Goal: Find specific page/section

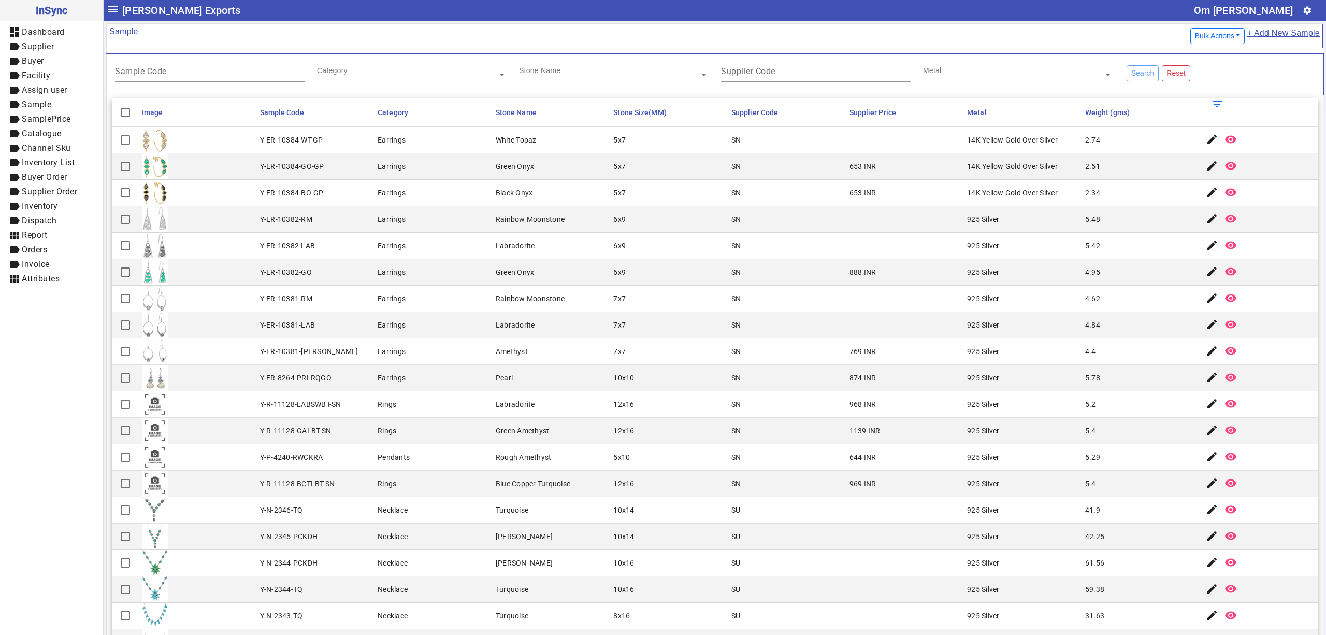
scroll to position [752, 0]
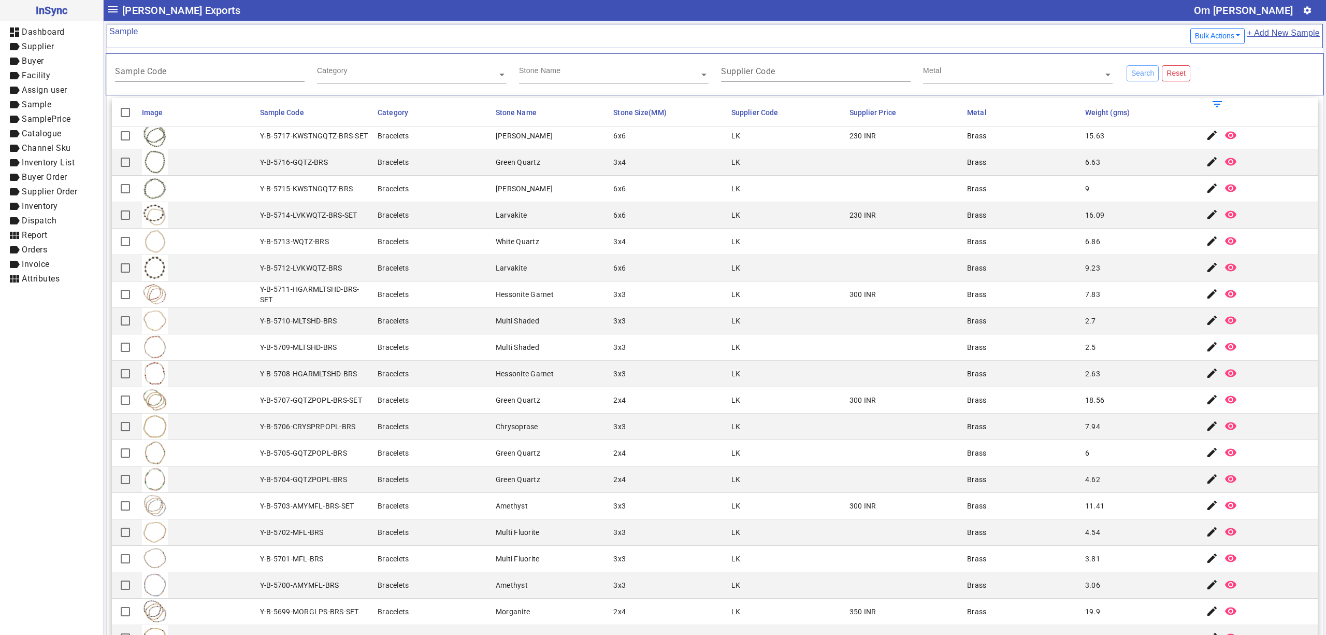
click at [299, 282] on mat-cell "Y-B-5711-HGARMLTSHD-BRS-SET" at bounding box center [316, 294] width 118 height 26
click at [483, 268] on mat-cell "Bracelets" at bounding box center [434, 268] width 118 height 26
click at [968, 77] on input "text" at bounding box center [1018, 74] width 190 height 10
click at [777, 80] on div "Supplier Code" at bounding box center [816, 68] width 190 height 25
click at [595, 75] on input "text" at bounding box center [614, 74] width 190 height 10
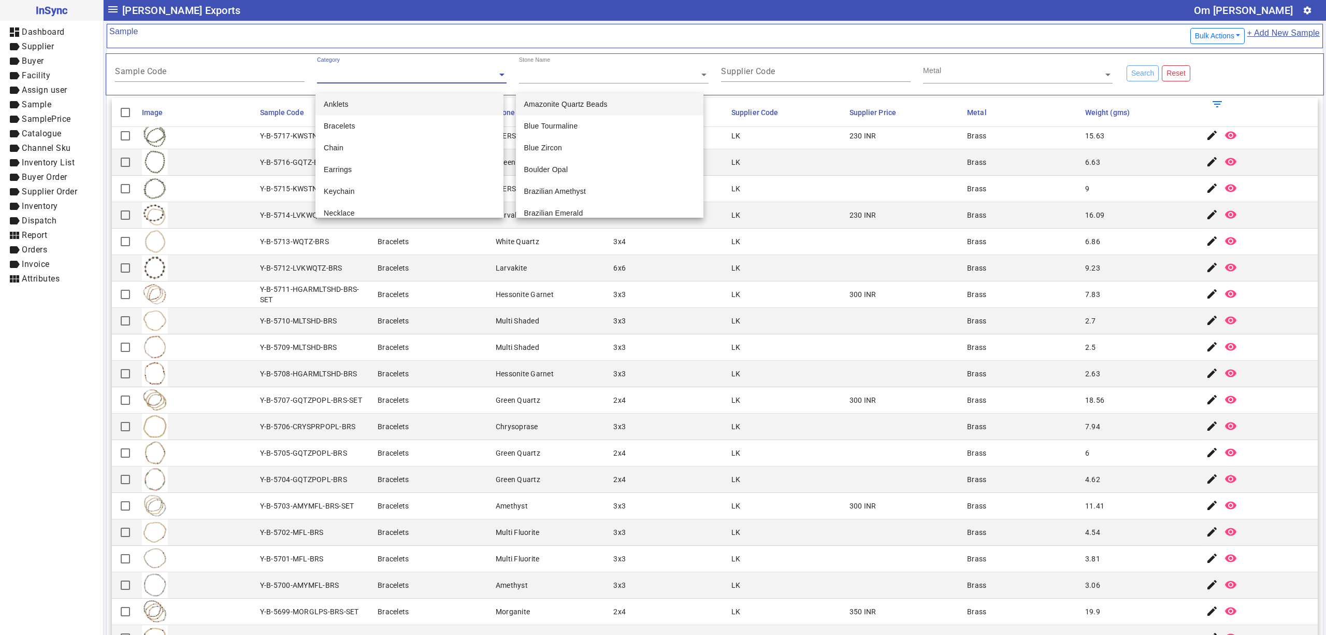
click at [375, 75] on input "text" at bounding box center [412, 74] width 190 height 10
click at [175, 77] on input "Sample Code" at bounding box center [210, 73] width 190 height 9
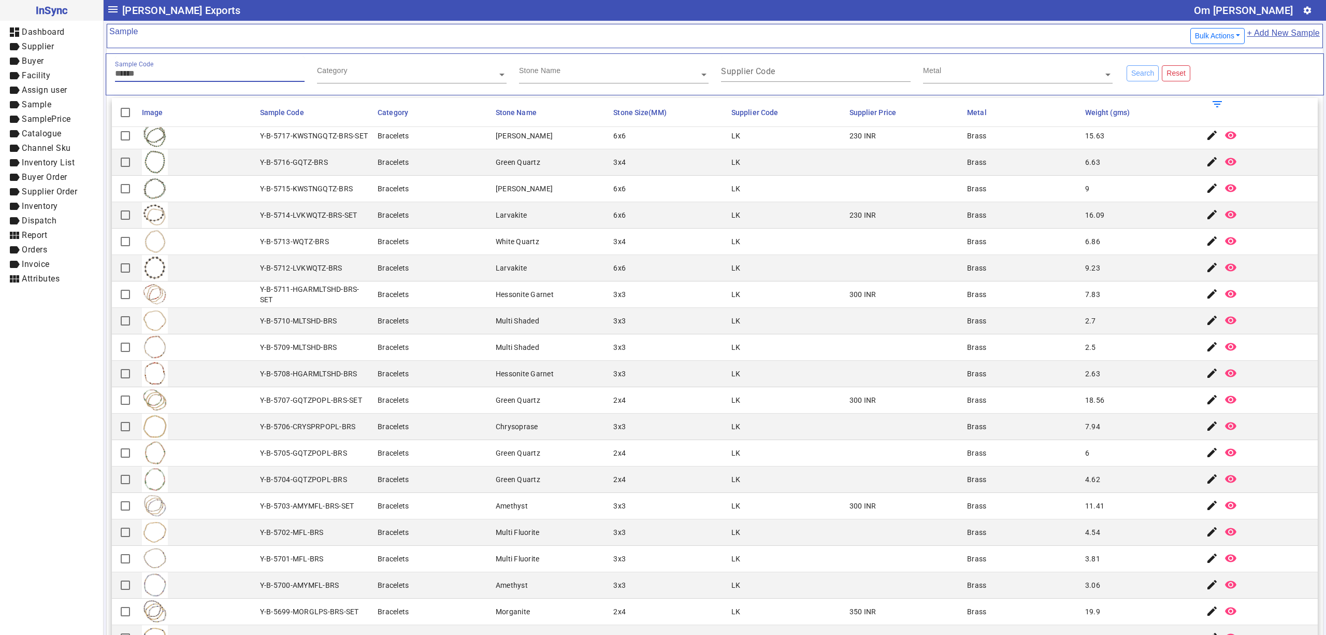
click at [270, 122] on mat-header-cell "Sample Code" at bounding box center [316, 112] width 118 height 29
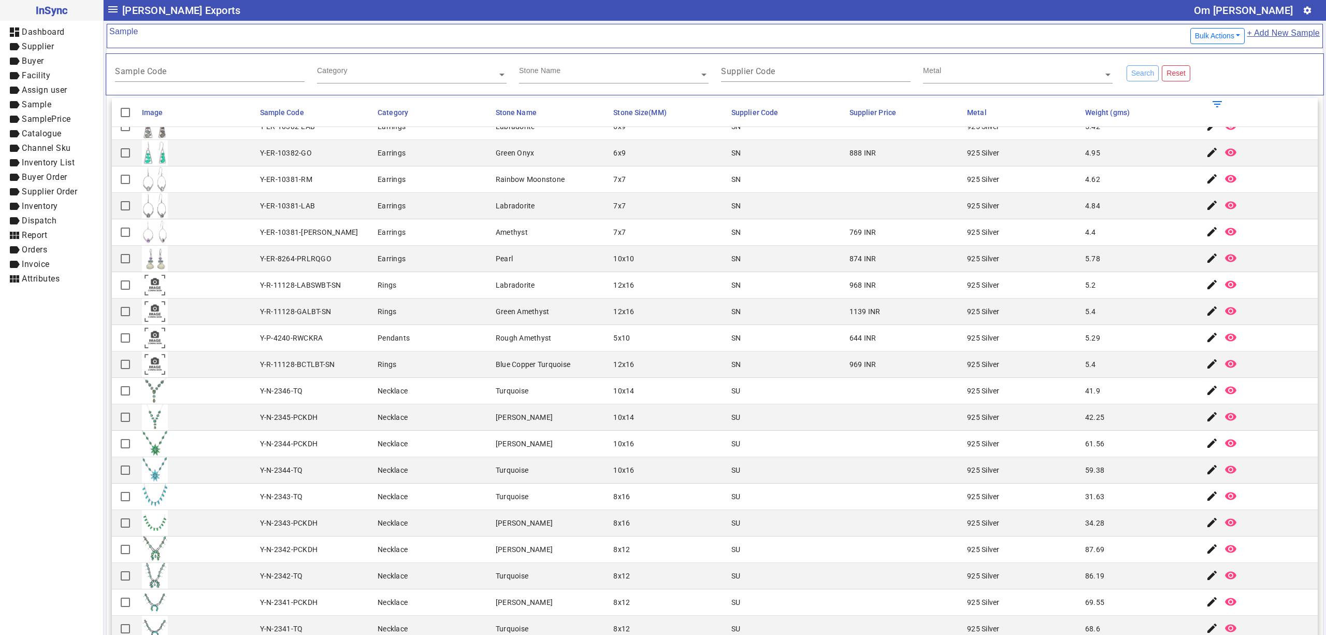
scroll to position [0, 0]
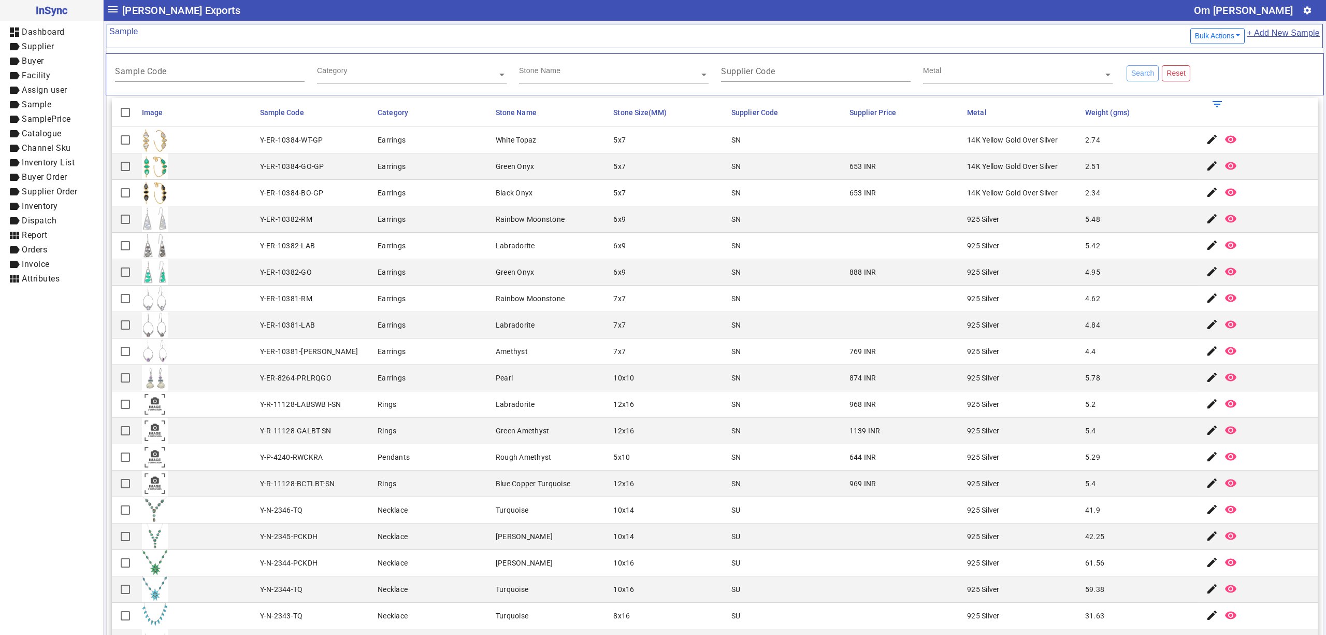
click at [481, 138] on mat-cell "Earrings" at bounding box center [434, 140] width 118 height 26
click at [572, 225] on mat-cell "Rainbow Moonstone" at bounding box center [552, 219] width 118 height 26
click at [525, 64] on div "Stone Name" at bounding box center [534, 60] width 31 height 8
click at [312, 75] on div "Category" at bounding box center [412, 74] width 202 height 36
click at [177, 75] on input "Sample Code" at bounding box center [210, 73] width 190 height 9
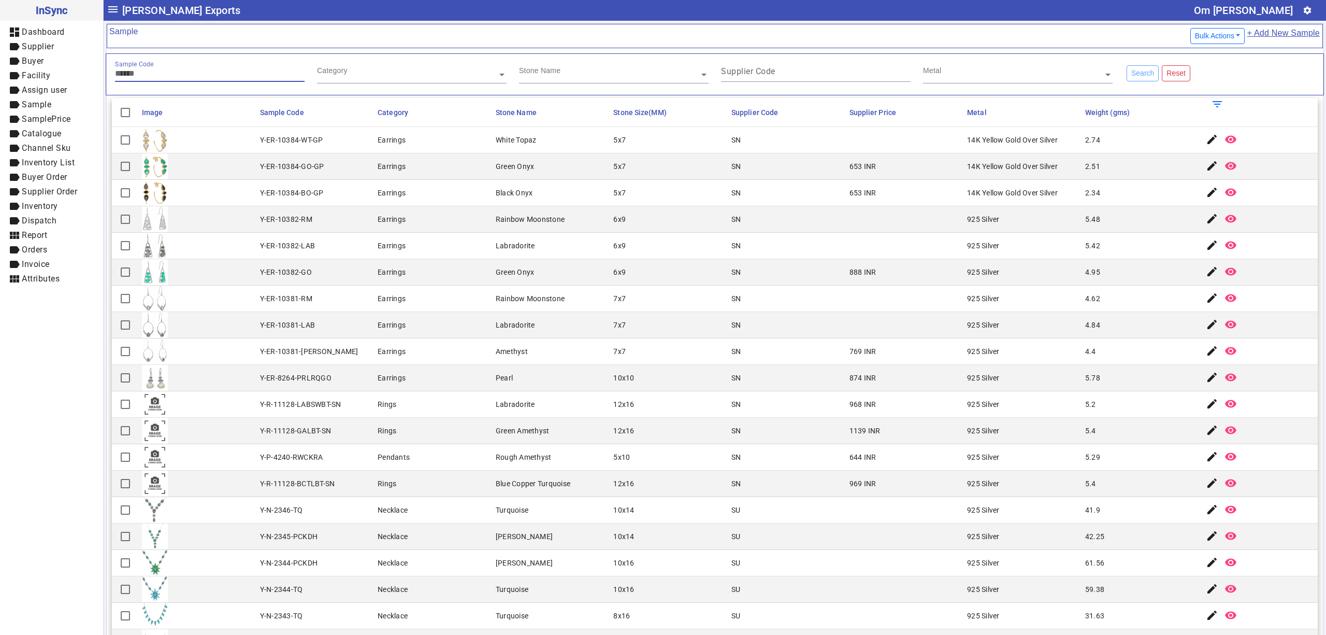
click at [339, 79] on input "text" at bounding box center [412, 74] width 190 height 10
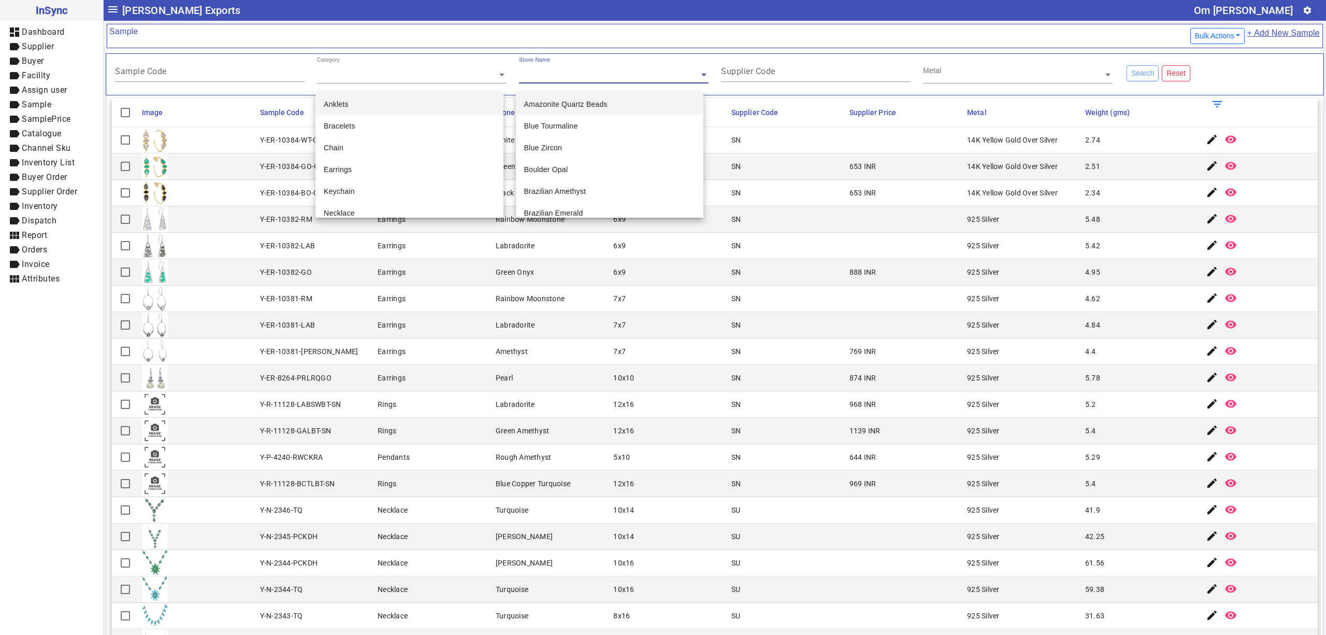
click at [603, 82] on div "Stone Name" at bounding box center [614, 69] width 190 height 27
drag, startPoint x: 763, startPoint y: 74, endPoint x: 783, endPoint y: 73, distance: 20.7
click at [765, 74] on mat-label "Supplier Code" at bounding box center [748, 71] width 54 height 10
click at [765, 74] on input "Supplier Code" at bounding box center [816, 73] width 190 height 9
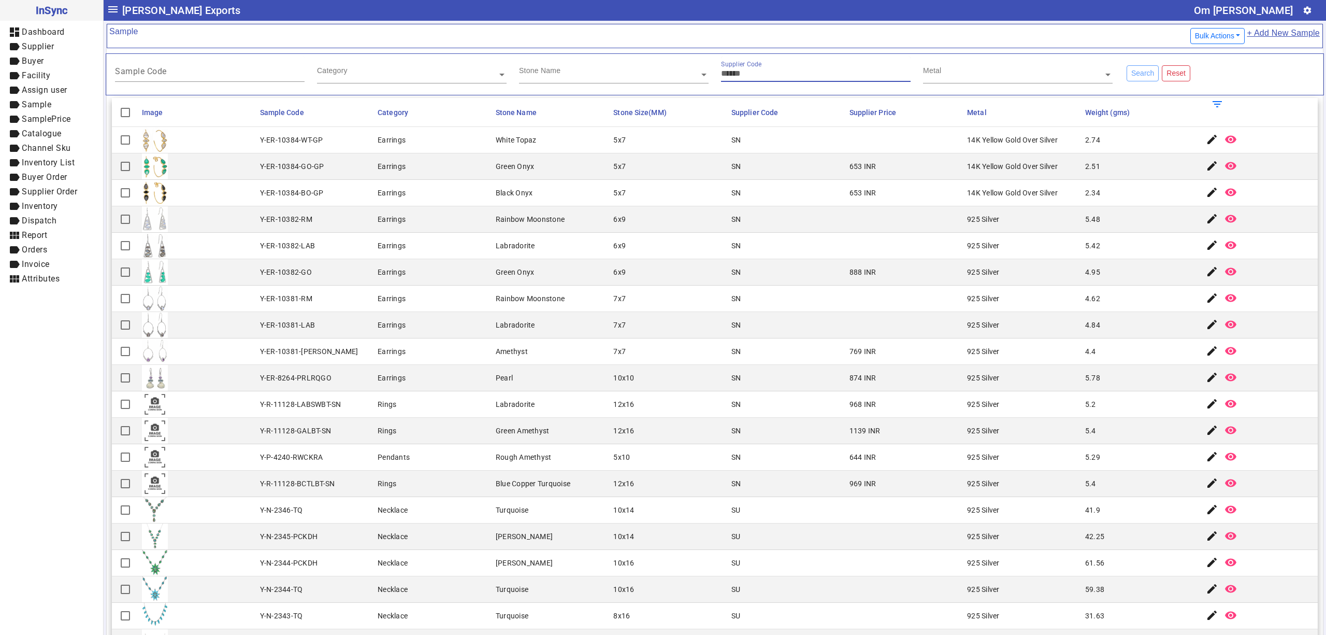
click at [1000, 71] on input "text" at bounding box center [1018, 74] width 190 height 10
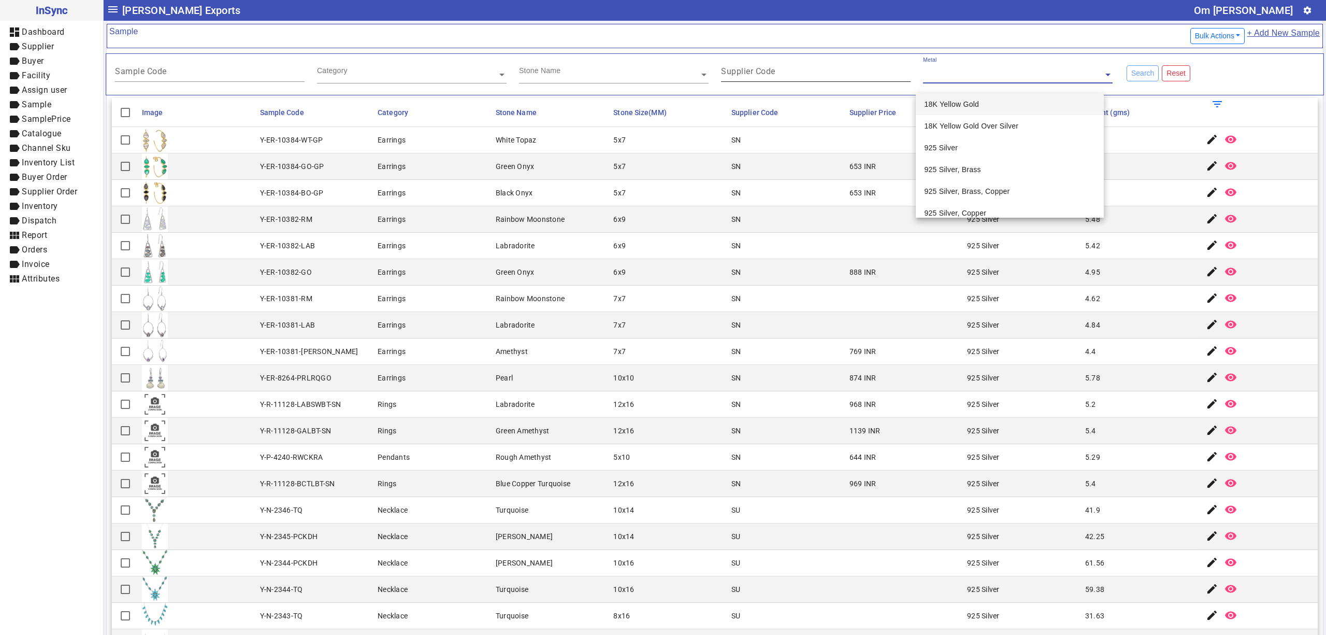
click at [803, 69] on div "Supplier Code" at bounding box center [816, 68] width 190 height 25
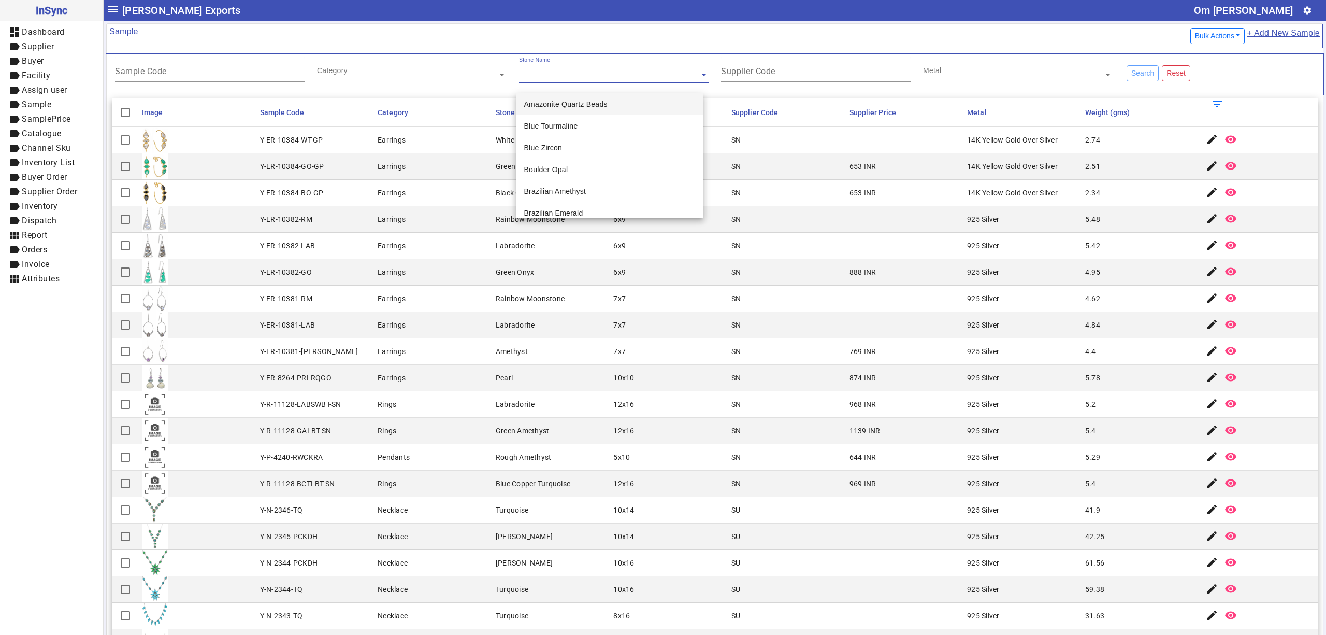
click at [542, 64] on div "Stone Name" at bounding box center [534, 60] width 31 height 8
click at [463, 67] on div "Category" at bounding box center [407, 62] width 180 height 12
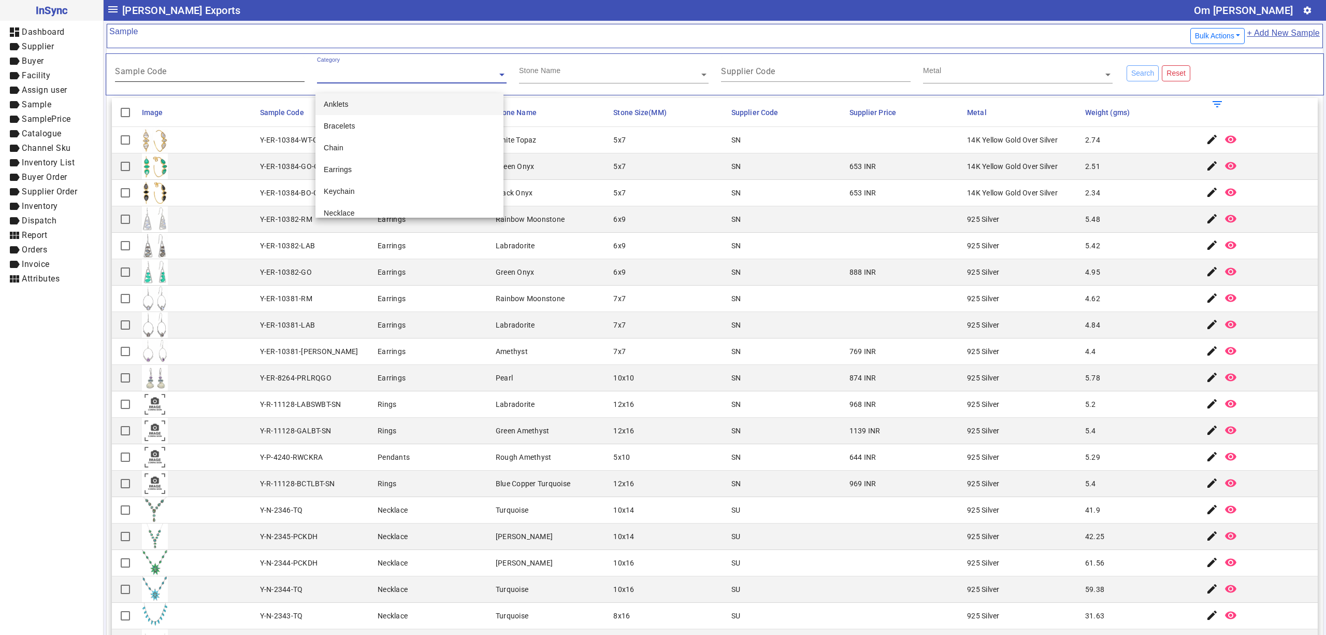
click at [181, 69] on input "Sample Code" at bounding box center [210, 73] width 190 height 9
click at [541, 198] on mat-cell "Black Onyx" at bounding box center [552, 193] width 118 height 26
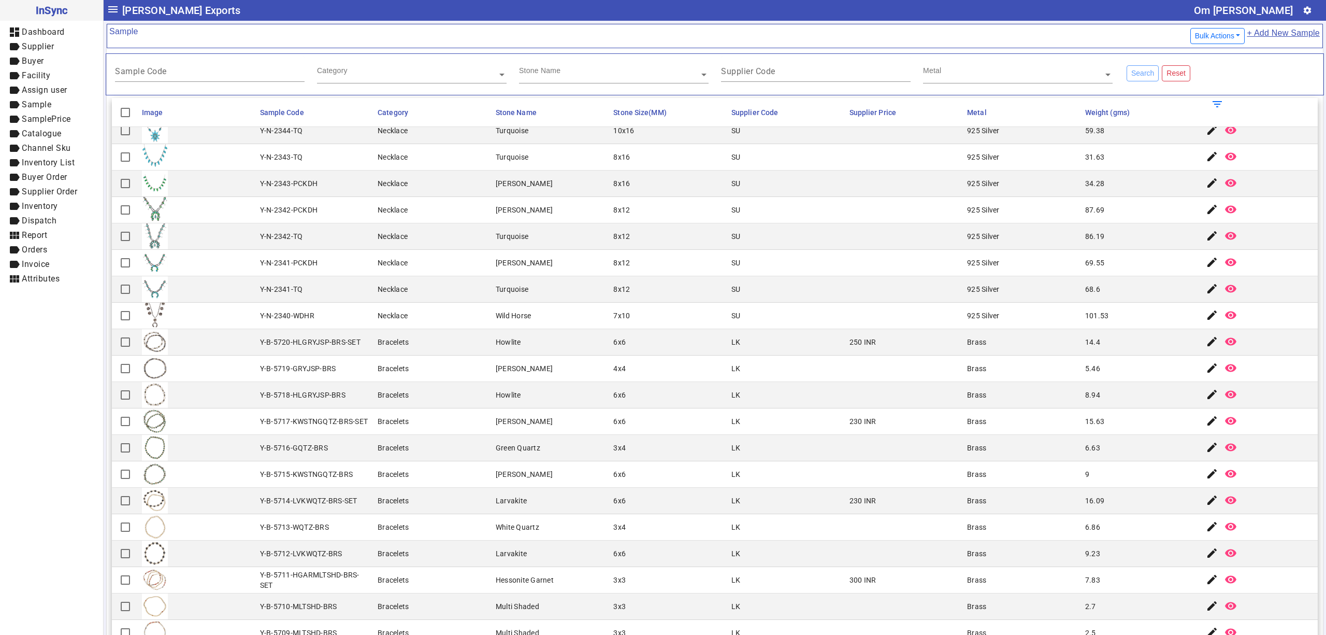
scroll to position [461, 0]
